Goal: Information Seeking & Learning: Learn about a topic

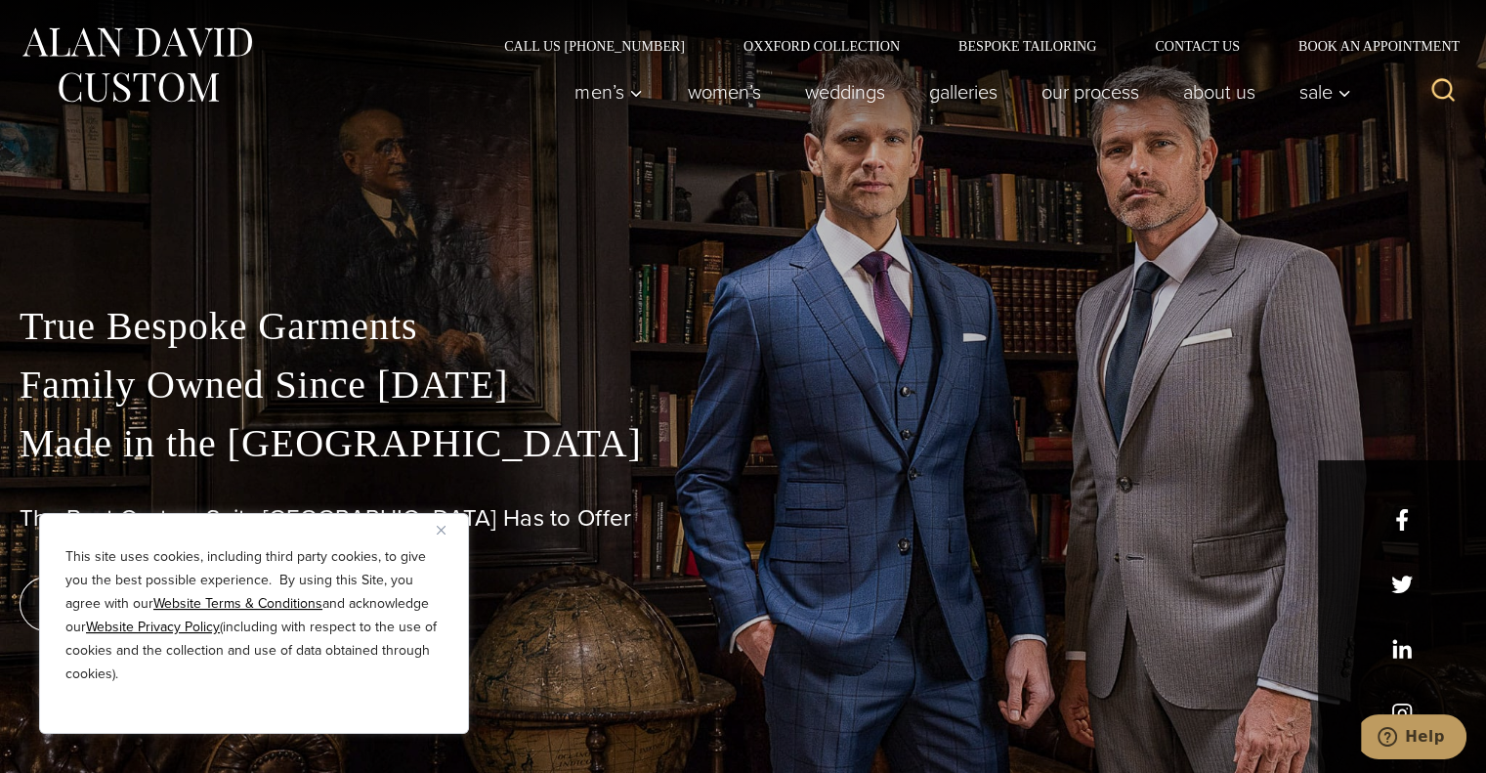
click at [441, 534] on img "Close" at bounding box center [441, 529] width 9 height 9
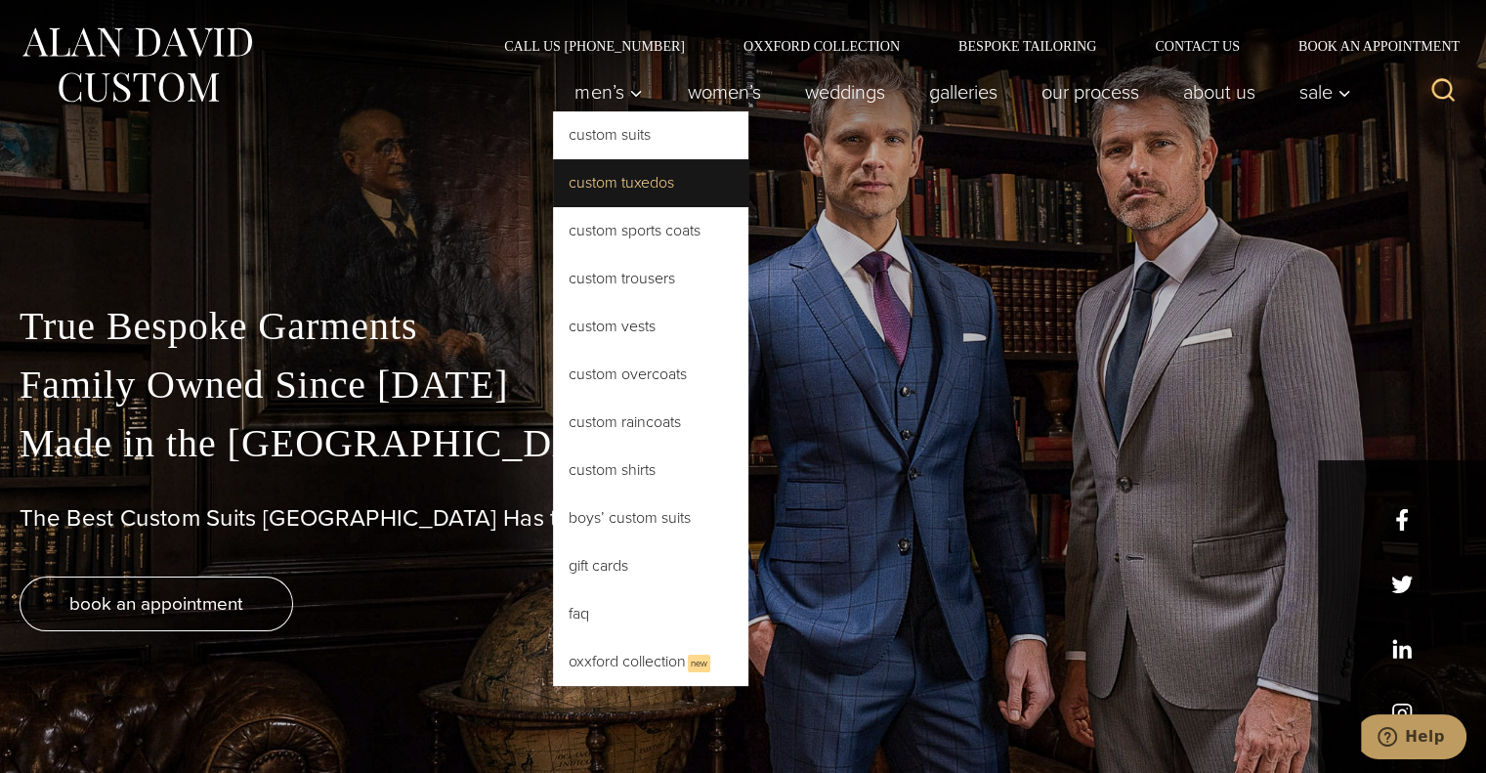
click at [624, 164] on link "Custom Tuxedos" at bounding box center [650, 182] width 195 height 47
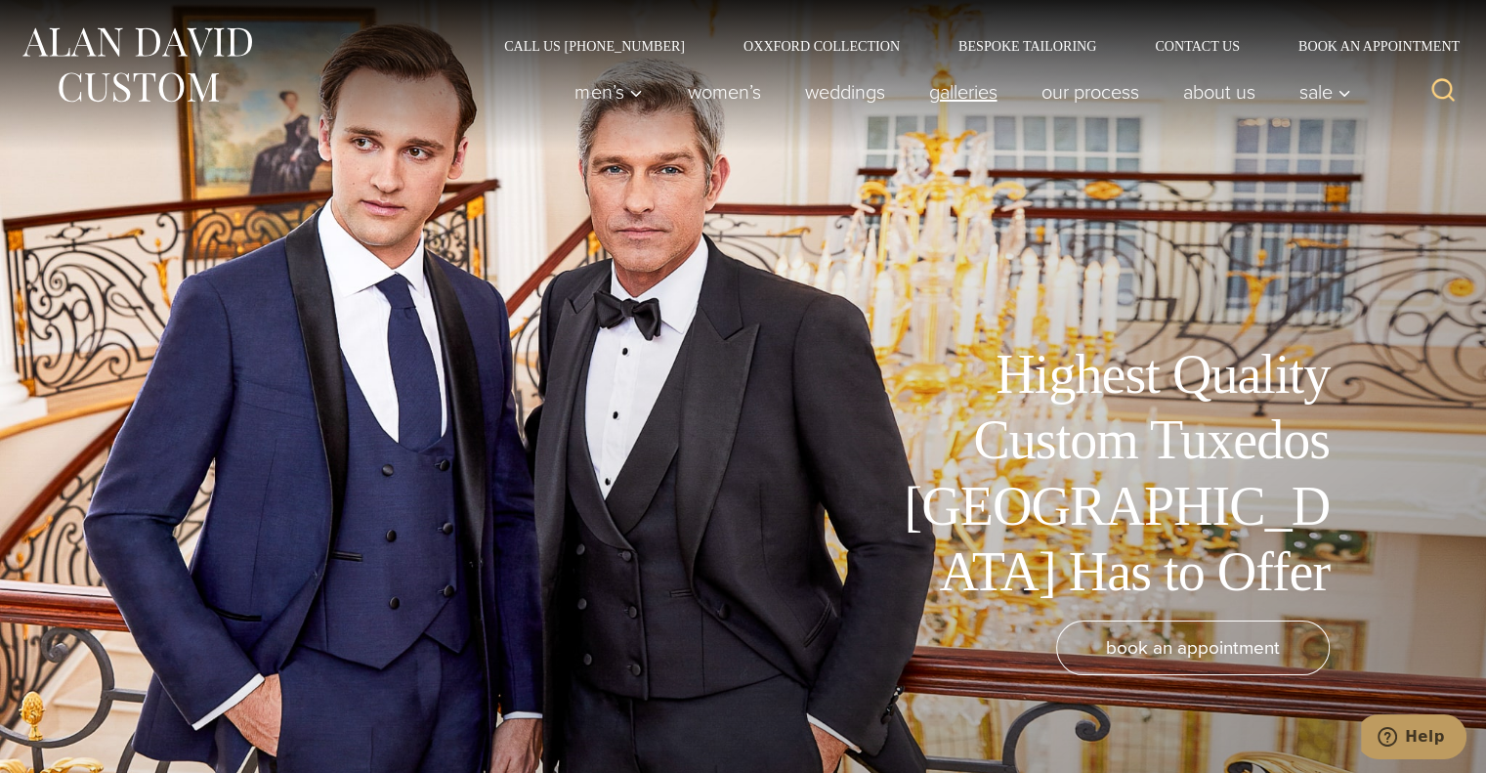
click at [968, 81] on link "Galleries" at bounding box center [962, 91] width 112 height 39
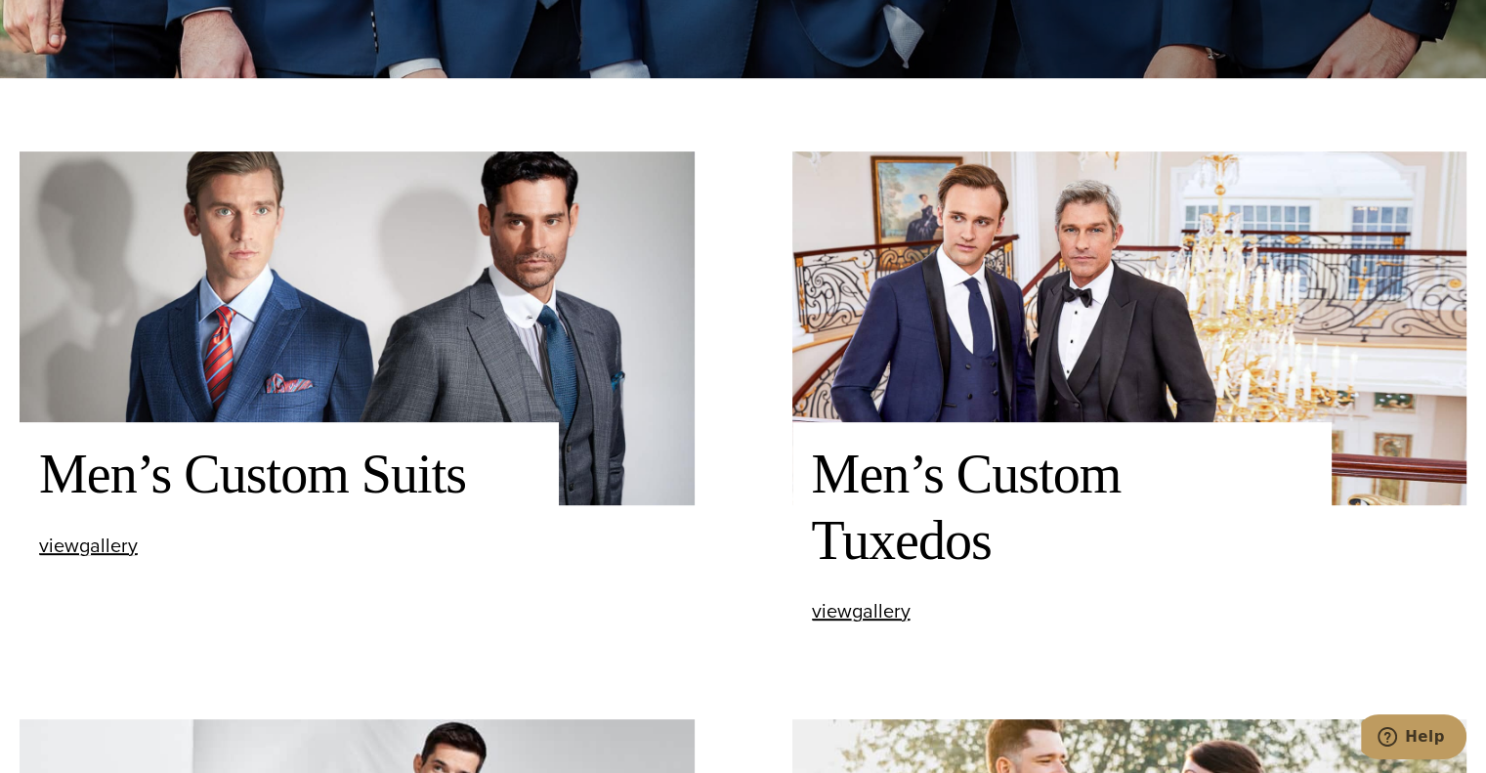
scroll to position [695, 0]
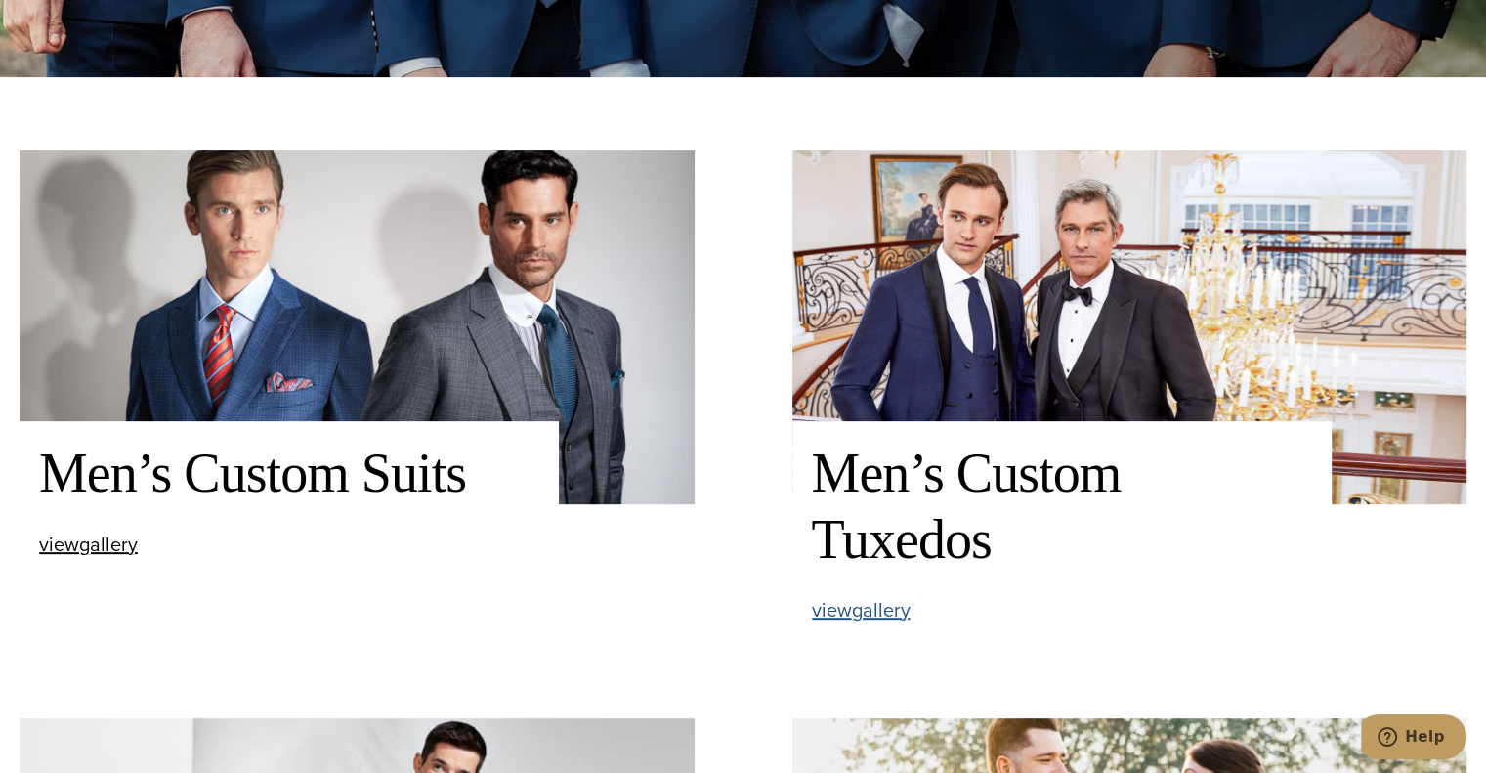
click at [865, 601] on span "view Men’s Custom Tuxedos gallery" at bounding box center [861, 609] width 99 height 29
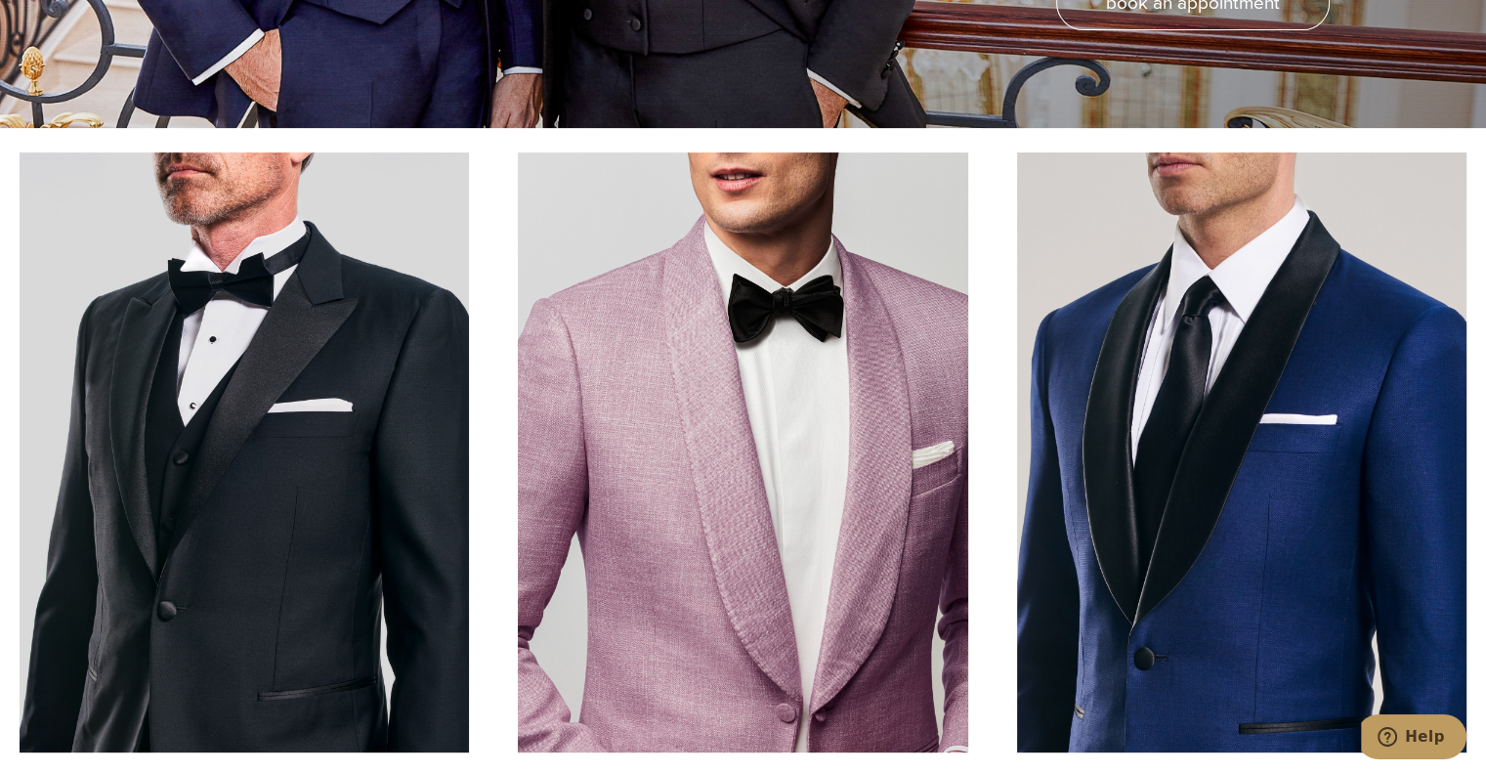
scroll to position [645, 0]
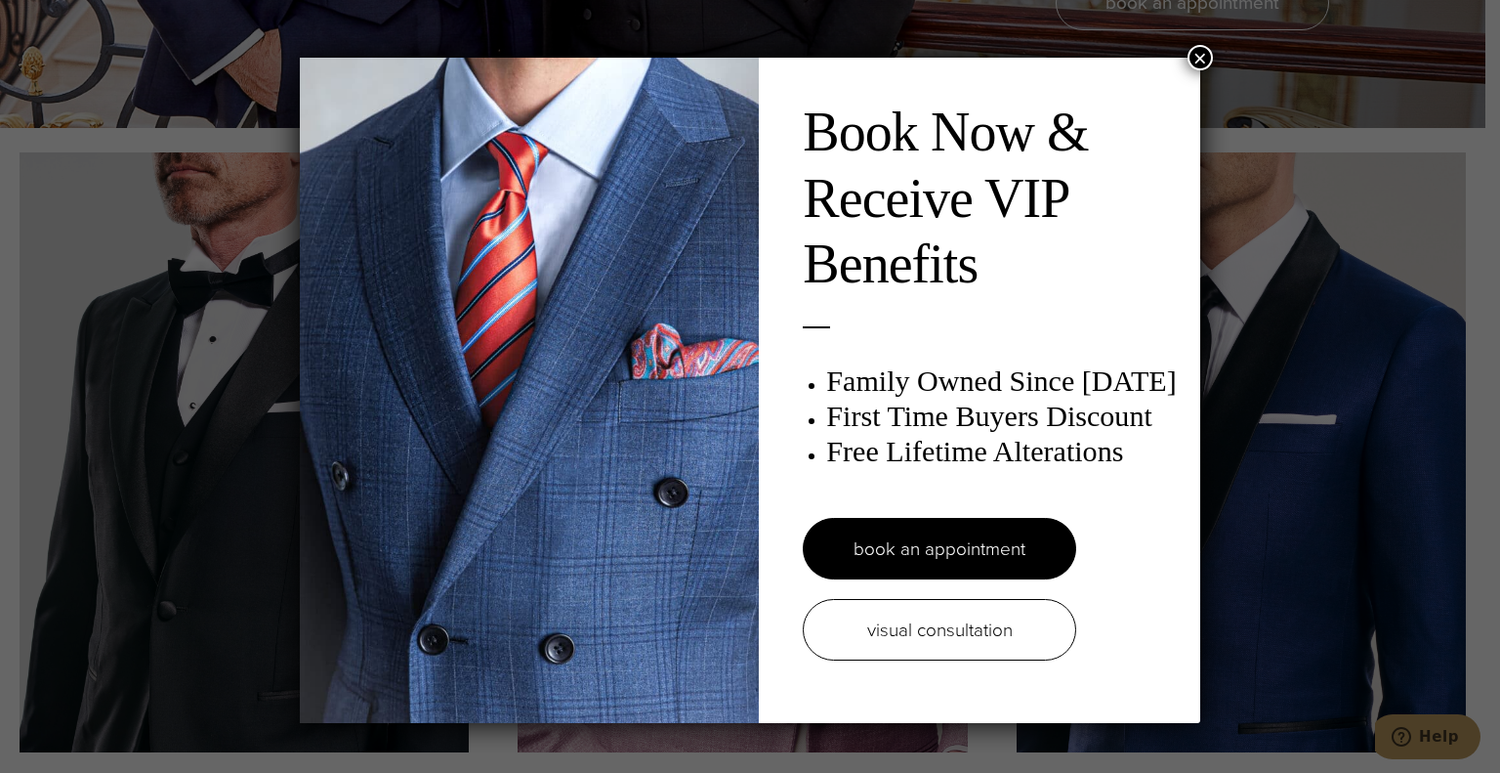
click at [1192, 59] on button "×" at bounding box center [1200, 57] width 25 height 25
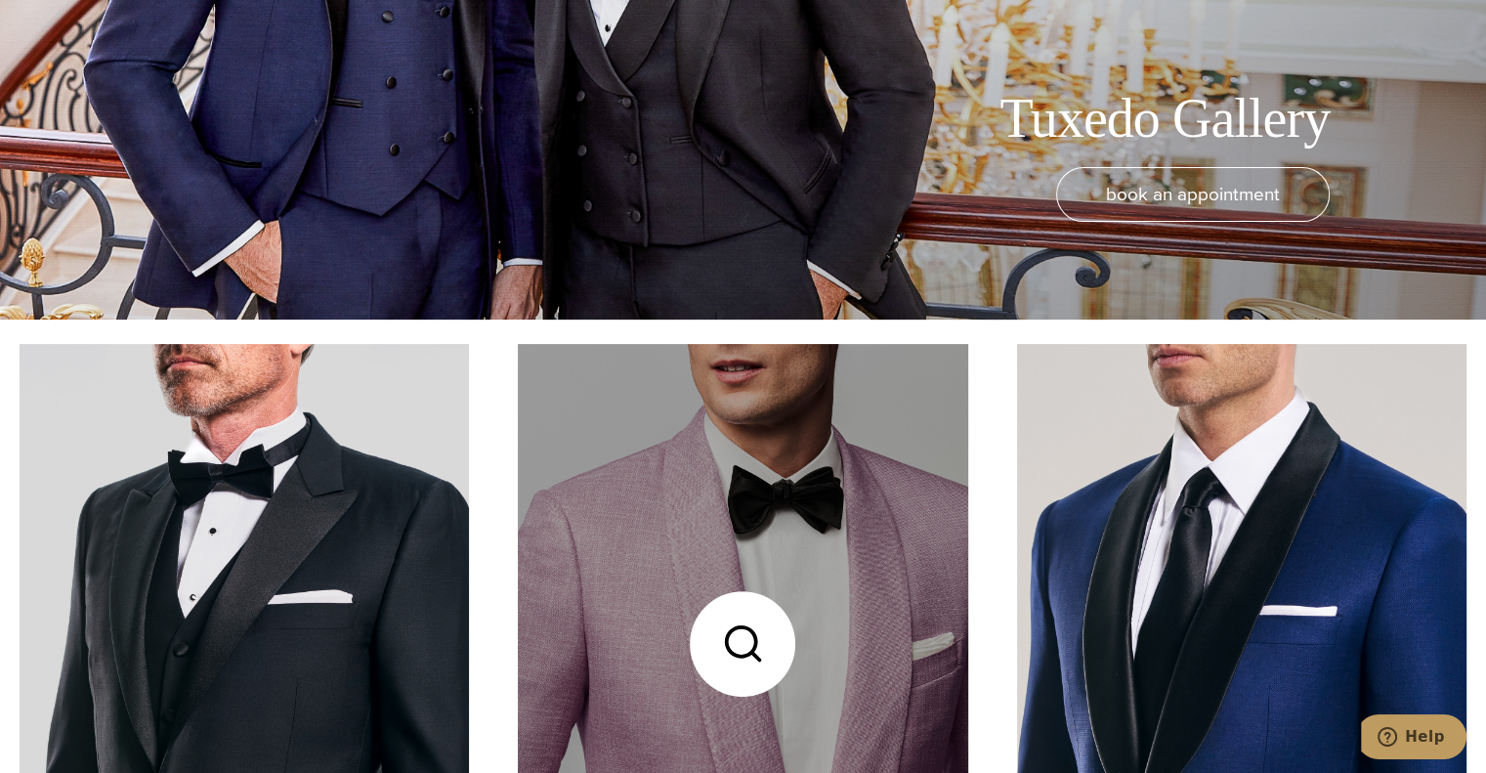
scroll to position [0, 0]
